Goal: Book appointment/travel/reservation

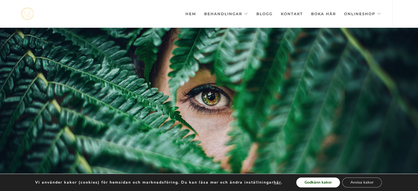
click at [323, 185] on button "Godkänn kakor" at bounding box center [318, 183] width 44 height 10
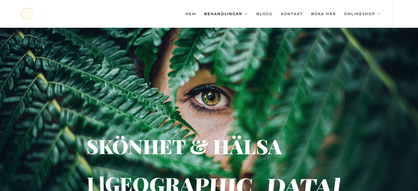
click at [235, 11] on link "Behandlingar" at bounding box center [226, 13] width 44 height 27
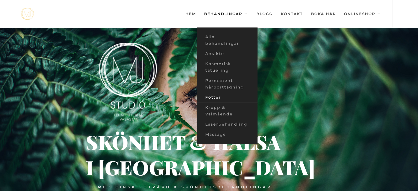
click at [222, 99] on link "Fötter" at bounding box center [227, 97] width 60 height 10
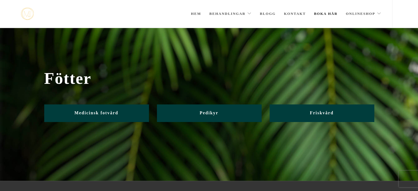
click at [326, 13] on link "Boka här" at bounding box center [326, 13] width 24 height 27
click at [241, 12] on link "Behandlingar" at bounding box center [230, 13] width 42 height 27
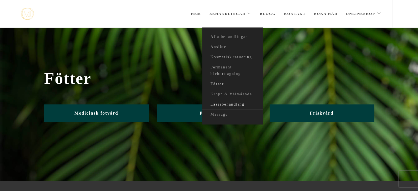
click at [223, 103] on link "Laserbehandling" at bounding box center [232, 104] width 60 height 10
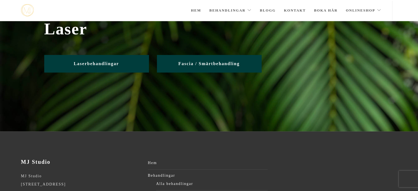
scroll to position [22, 0]
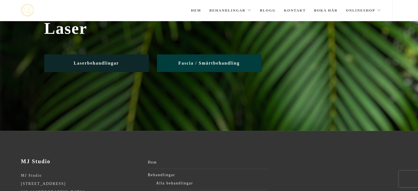
click at [127, 67] on link "Laserbehandlingar" at bounding box center [96, 62] width 104 height 17
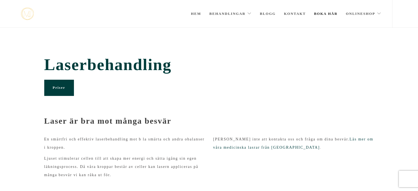
click at [328, 15] on link "Boka här" at bounding box center [326, 13] width 24 height 27
